Goal: Task Accomplishment & Management: Manage account settings

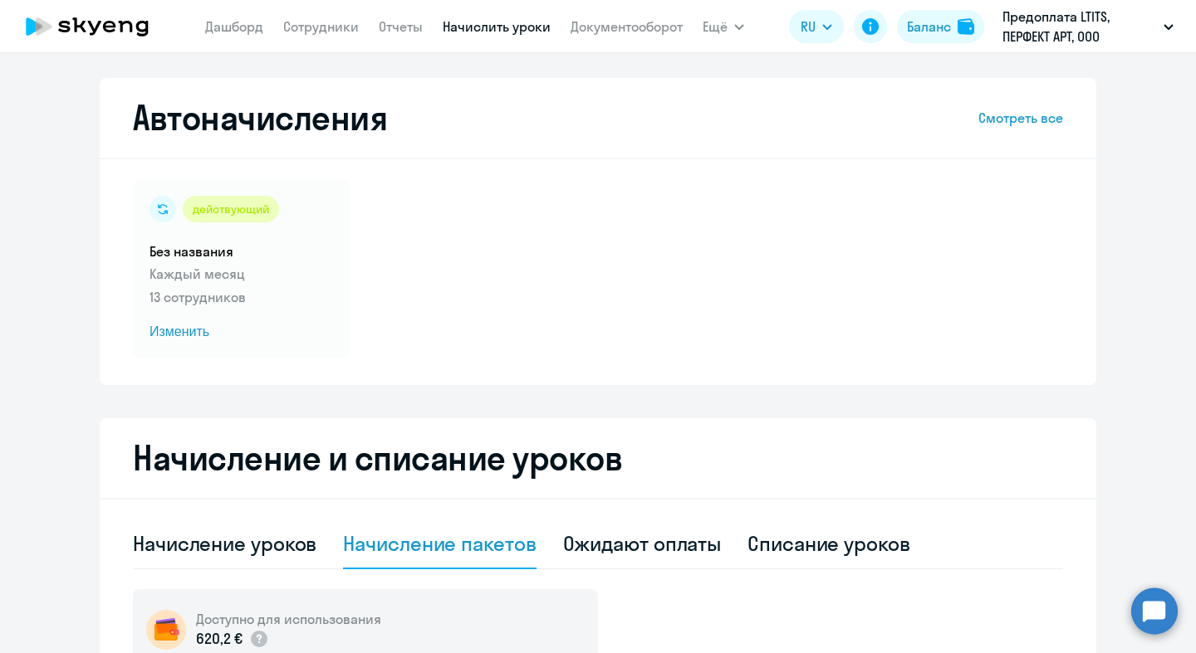
select select "10"
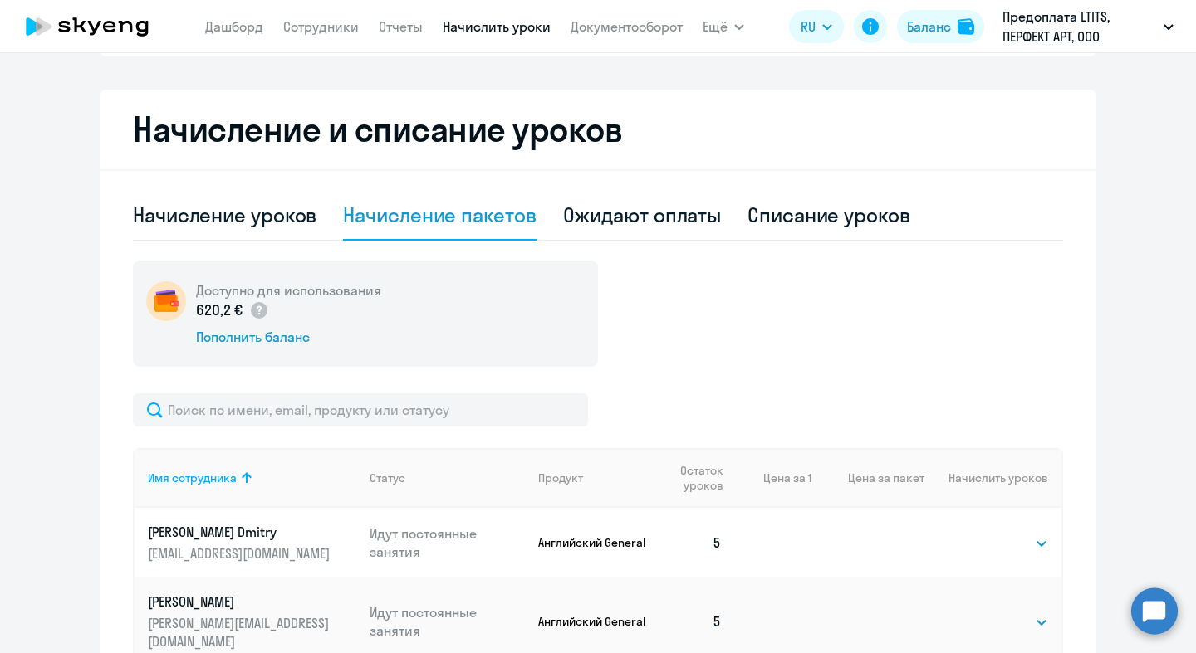
scroll to position [326, 0]
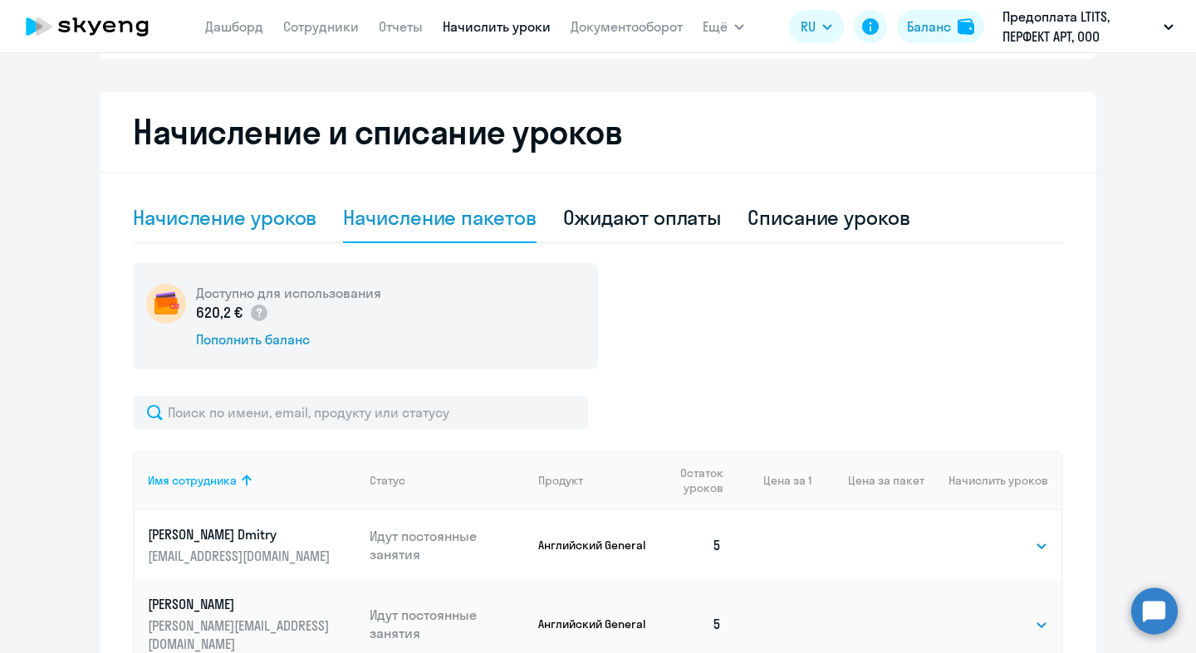
click at [271, 208] on div "Начисление уроков" at bounding box center [224, 217] width 183 height 27
select select "10"
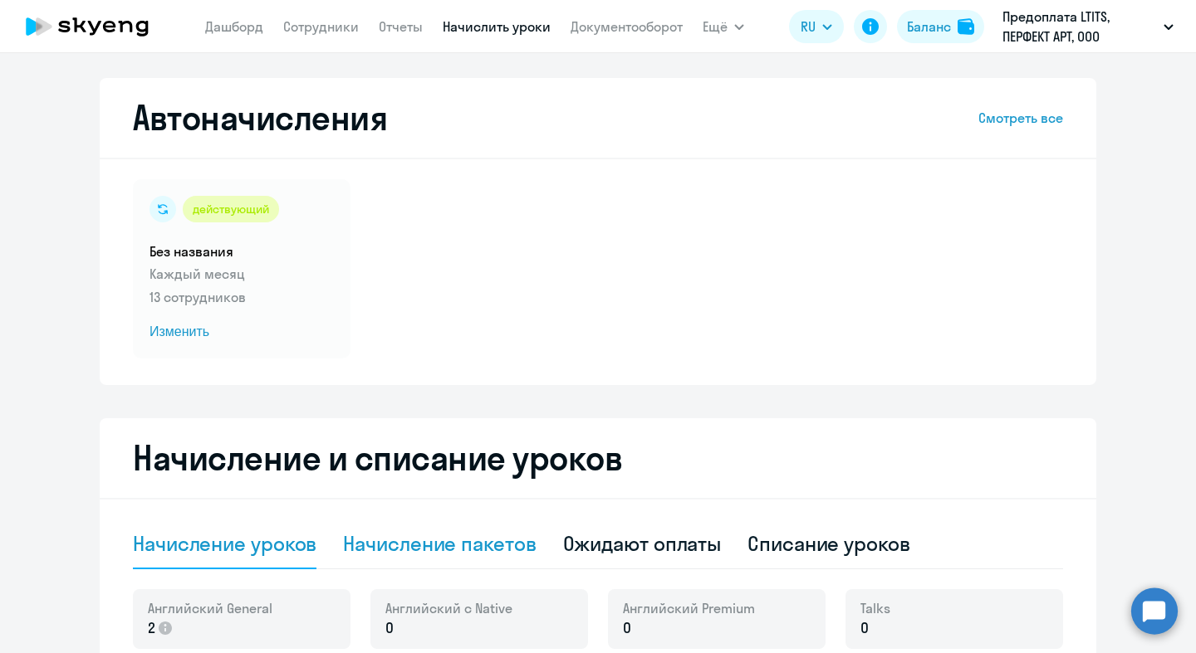
scroll to position [1, 0]
click at [273, 236] on div "действующий Без названия Каждый месяц 13 сотрудников Изменить" at bounding box center [242, 268] width 218 height 179
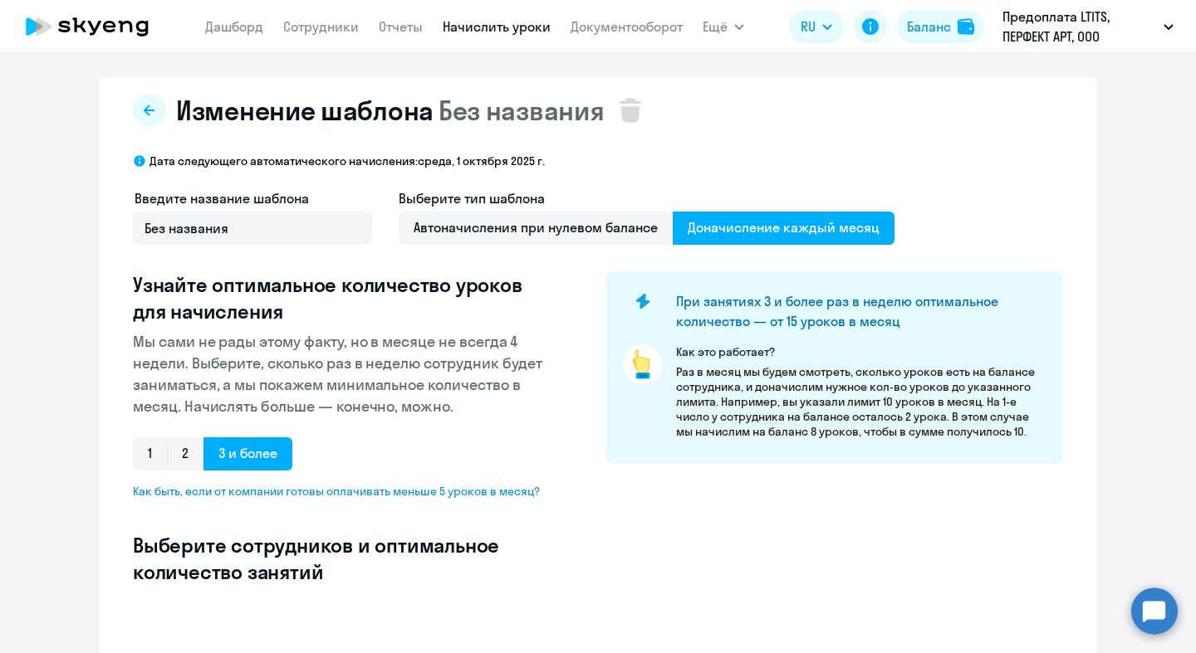
select select "10"
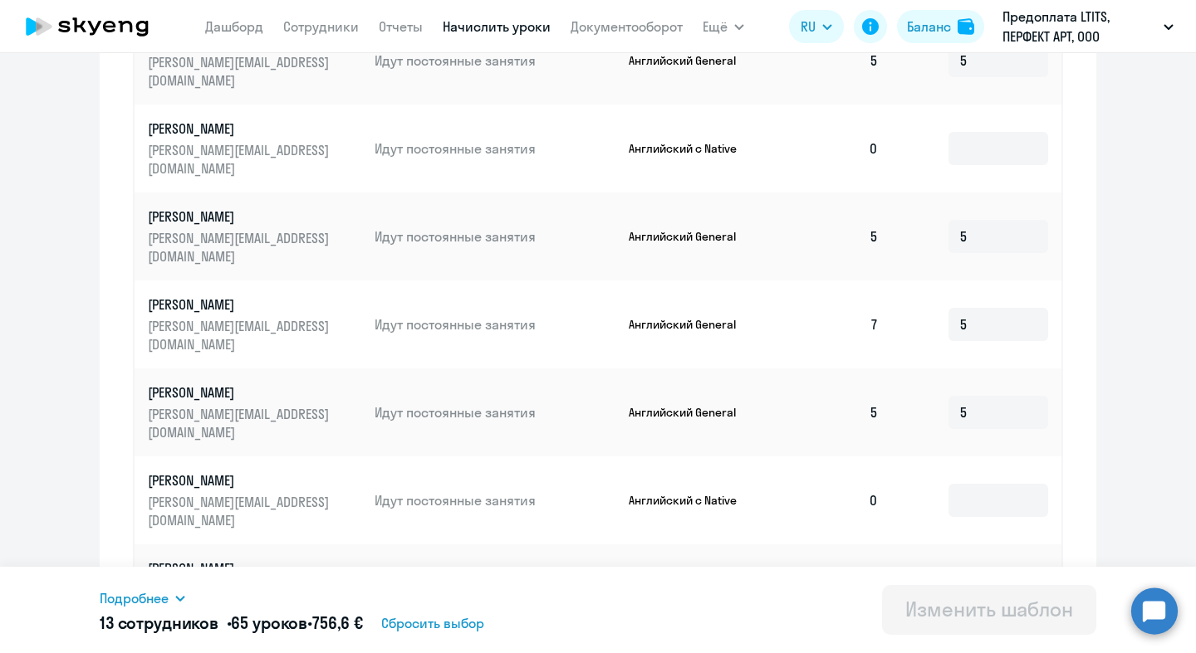
scroll to position [765, 0]
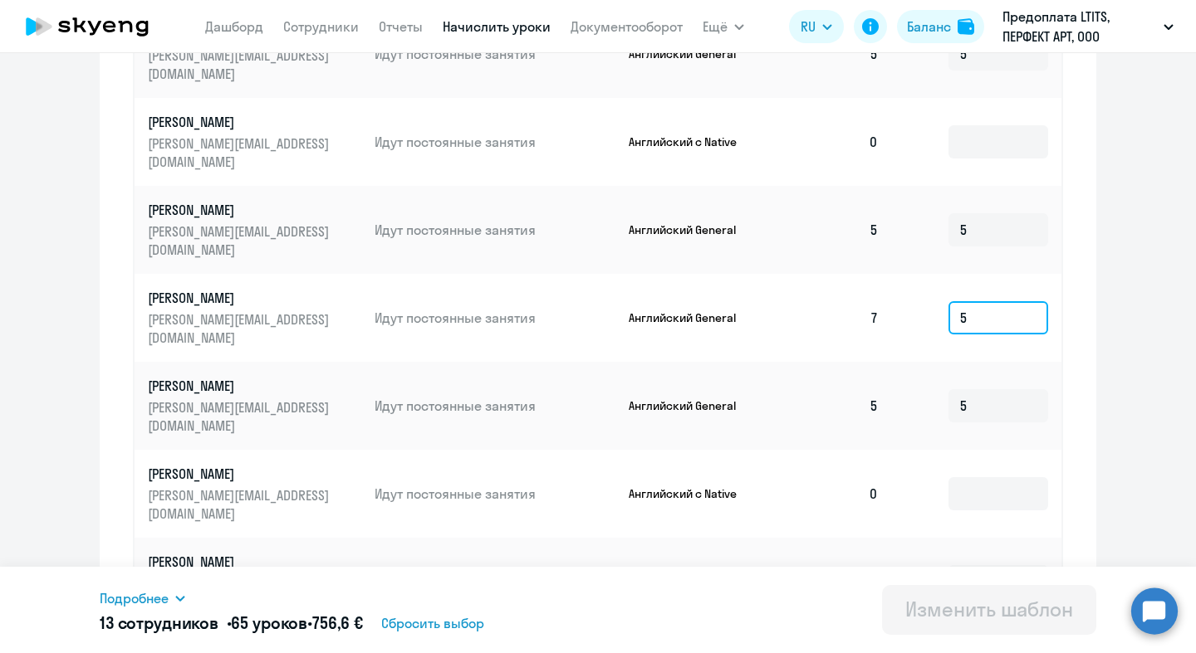
drag, startPoint x: 988, startPoint y: 252, endPoint x: 905, endPoint y: 237, distance: 84.4
click at [907, 274] on td "5" at bounding box center [976, 318] width 169 height 88
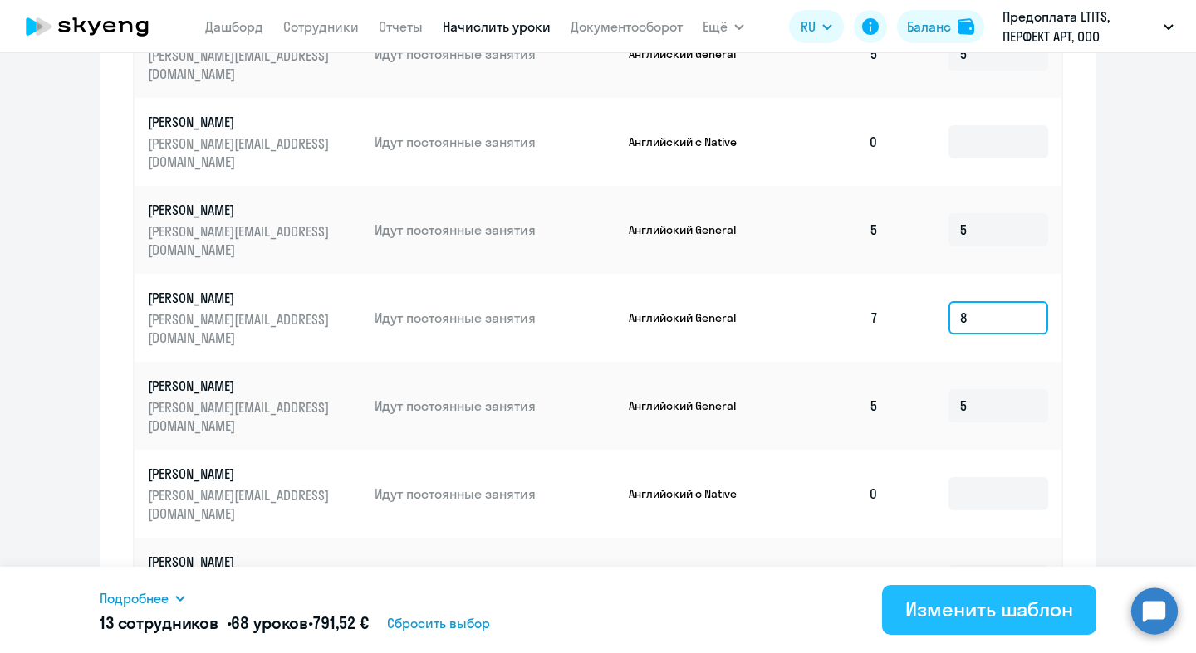
type input "8"
click at [946, 613] on div "Изменить шаблон" at bounding box center [989, 609] width 168 height 27
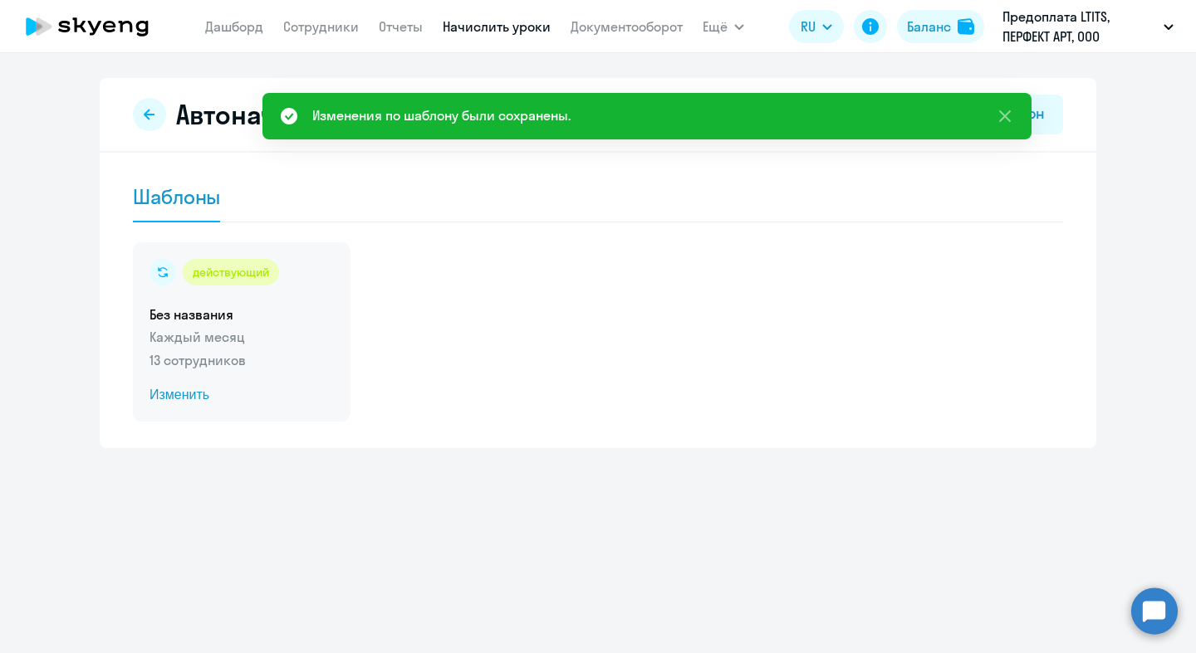
click at [291, 324] on div "действующий Без названия Каждый месяц 13 сотрудников Изменить" at bounding box center [242, 331] width 218 height 179
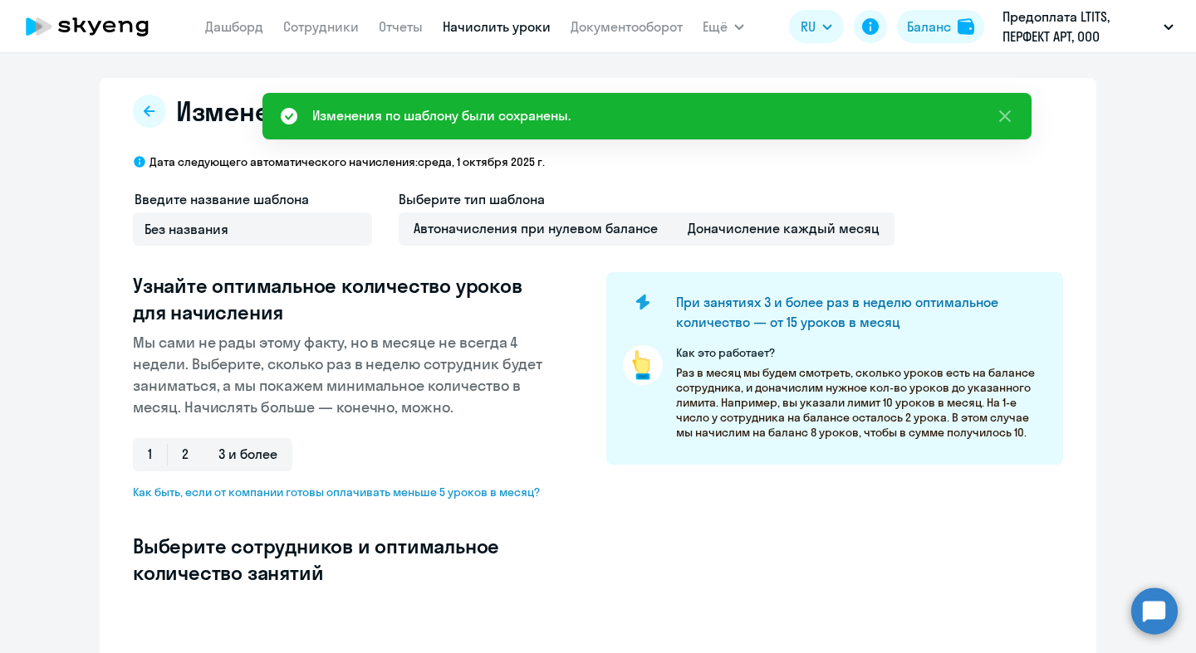
select select "10"
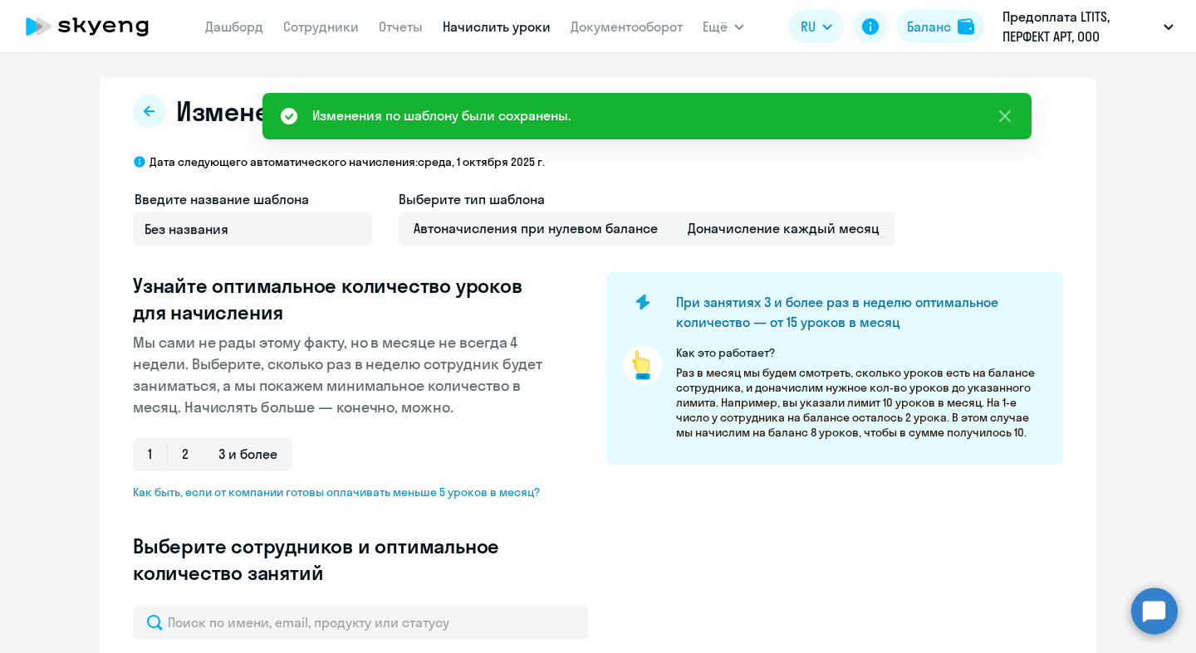
type input "5"
type input "8"
type input "5"
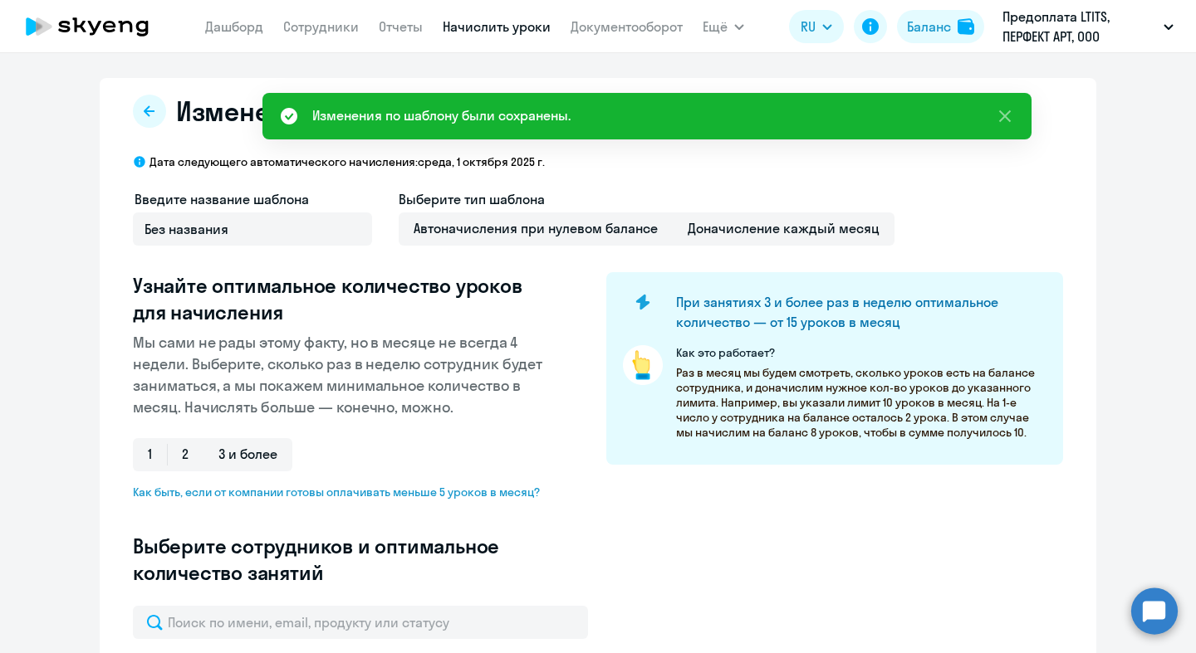
type input "5"
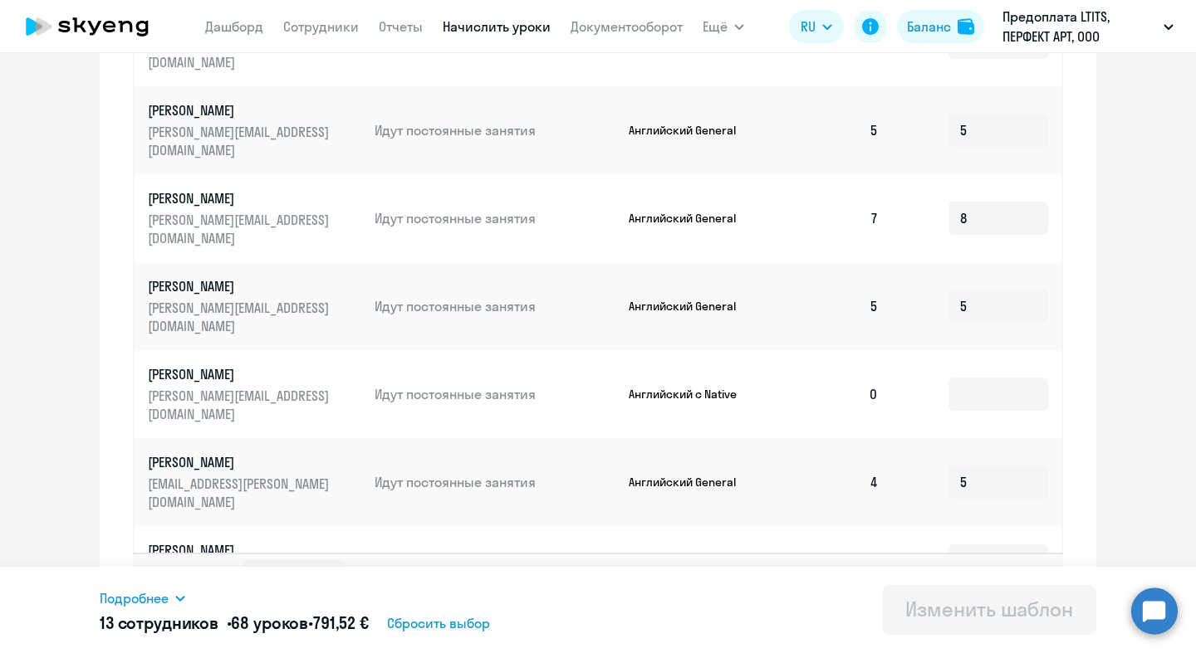
scroll to position [889, 0]
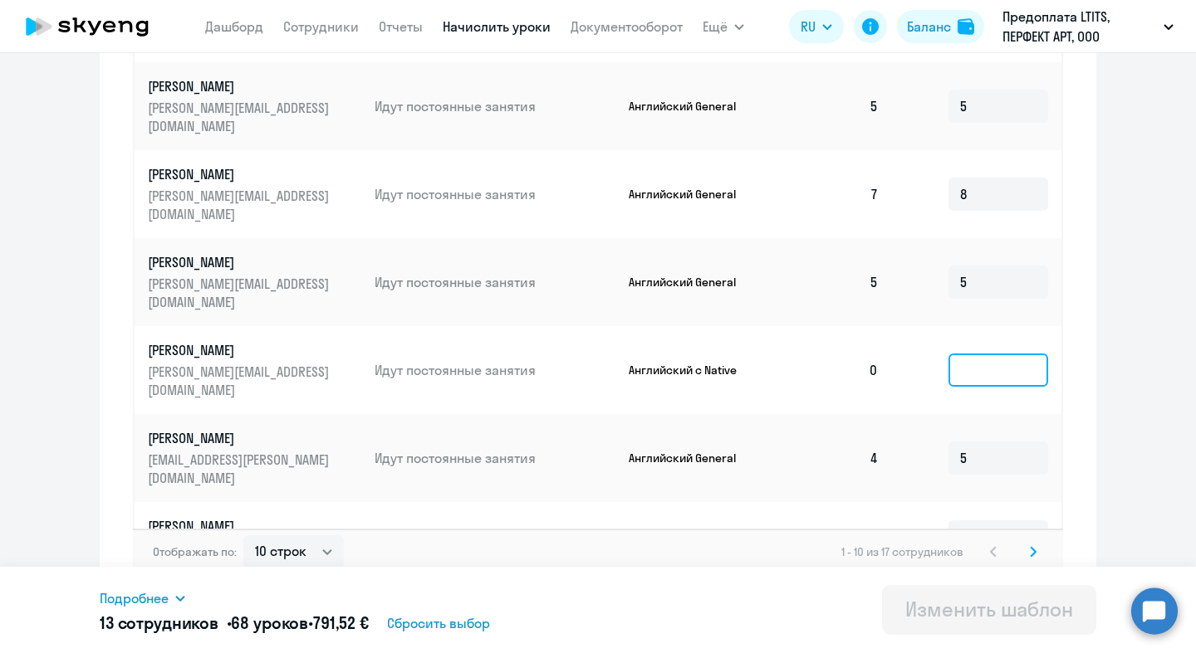
click at [986, 354] on input at bounding box center [998, 370] width 100 height 33
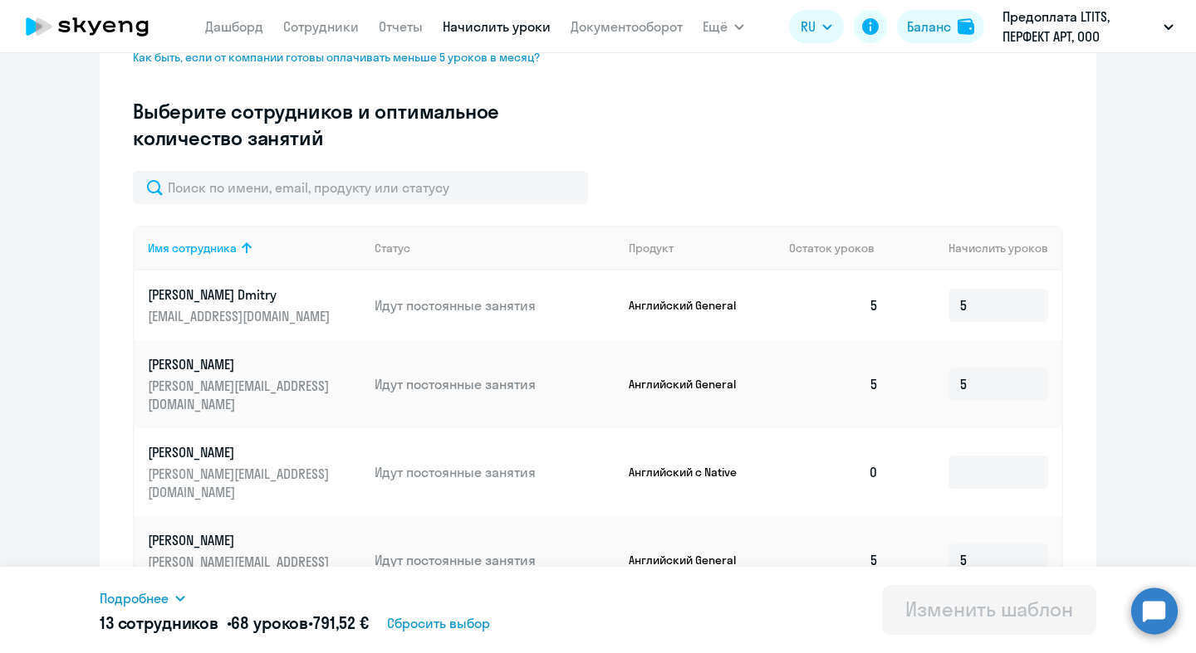
scroll to position [367, 0]
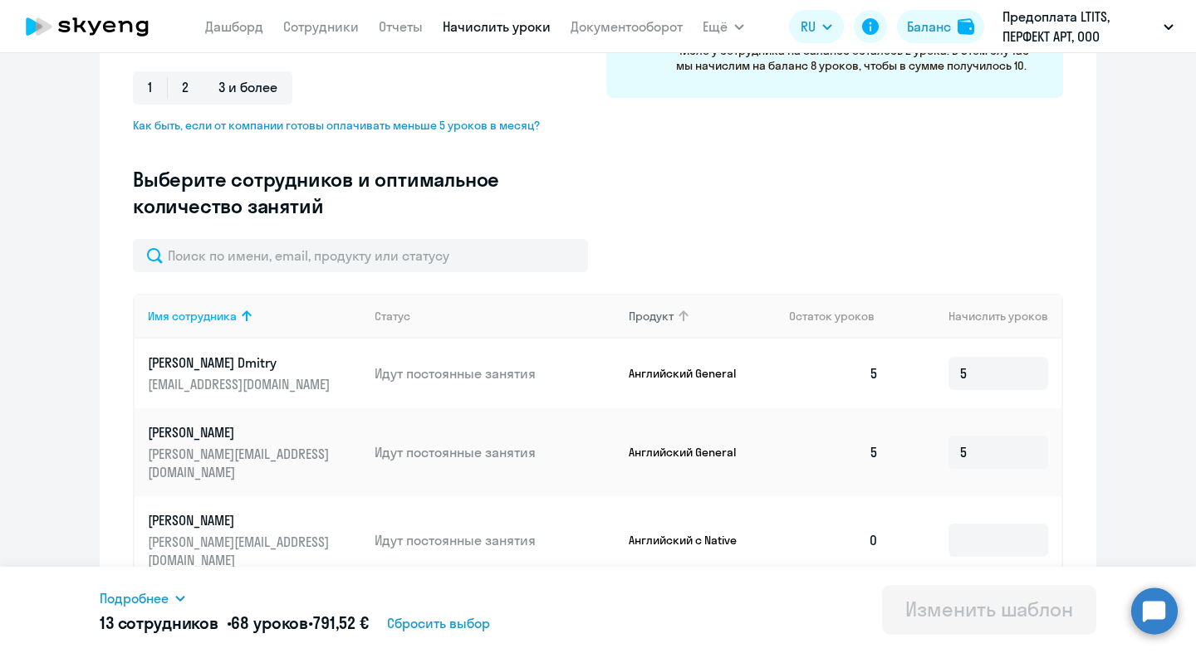
click at [655, 335] on th "Продукт" at bounding box center [695, 316] width 161 height 45
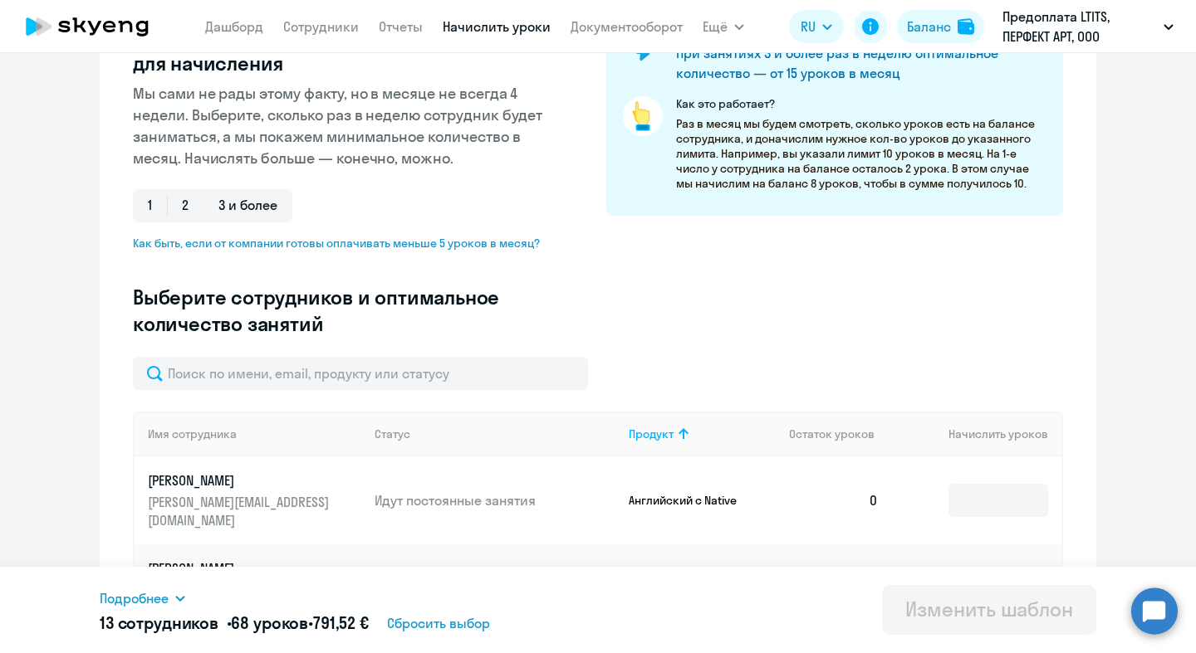
scroll to position [0, 0]
